Goal: Task Accomplishment & Management: Manage account settings

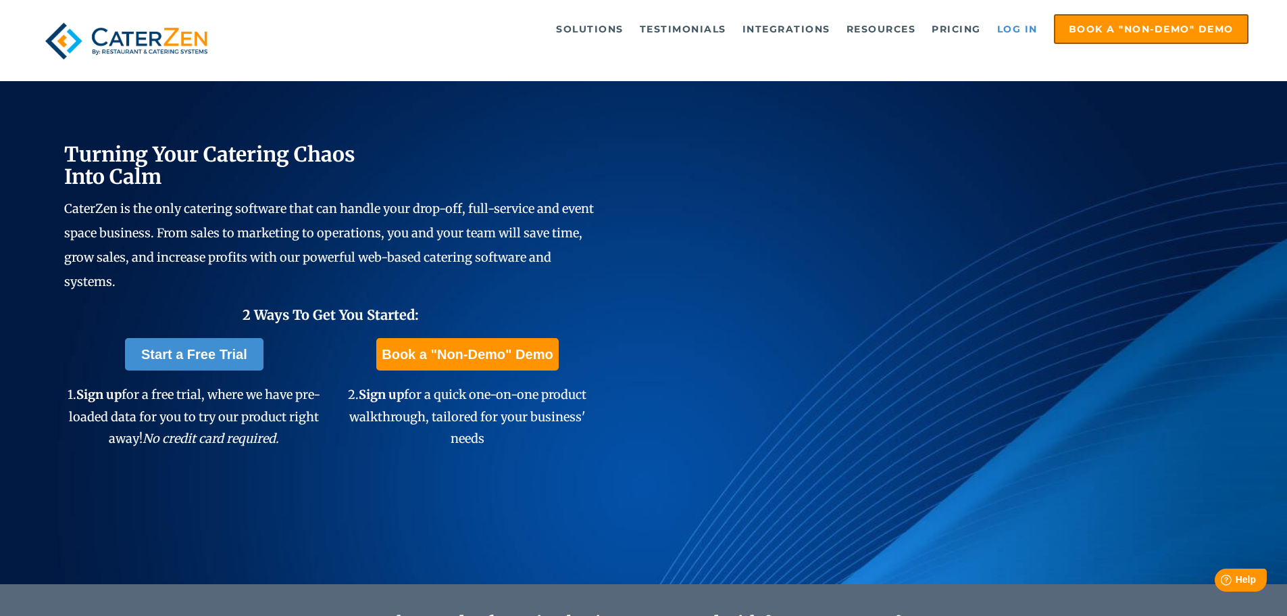
click at [1011, 25] on link "Log in" at bounding box center [1018, 29] width 54 height 27
click at [1020, 25] on link "Log in" at bounding box center [1018, 29] width 54 height 27
click at [1016, 28] on link "Log in" at bounding box center [1018, 29] width 54 height 27
click at [1018, 24] on link "Log in" at bounding box center [1018, 29] width 54 height 27
